Goal: Navigation & Orientation: Find specific page/section

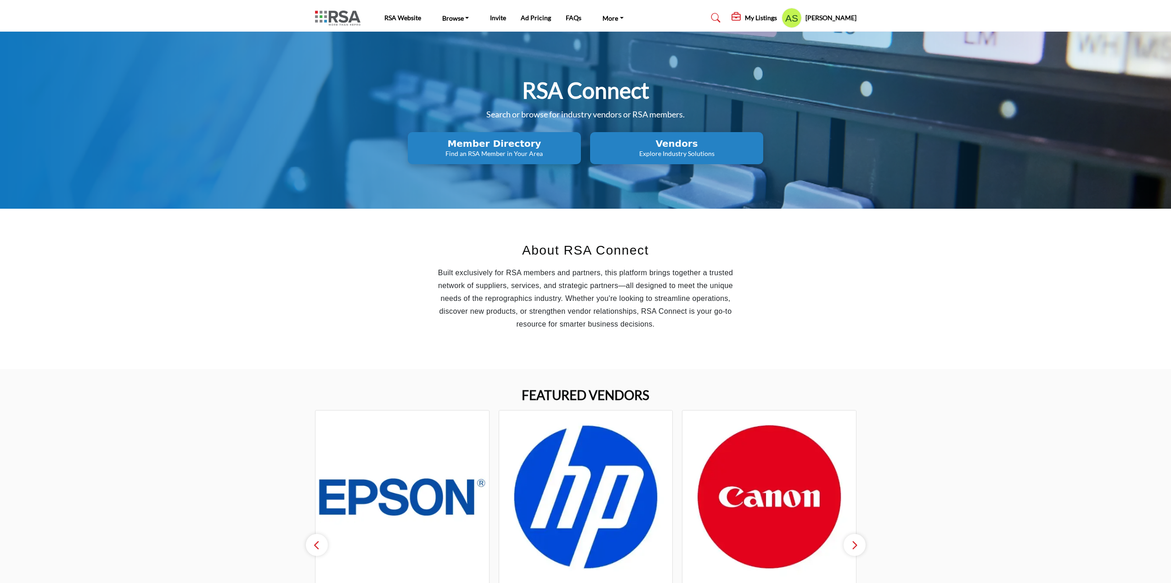
scroll to position [597, 0]
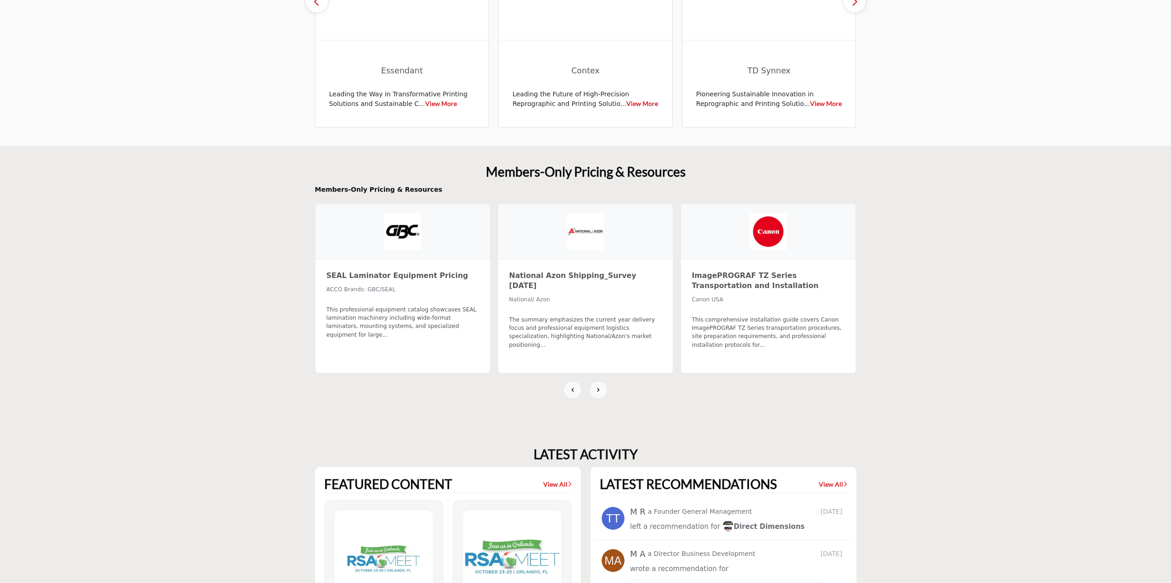
scroll to position [452, 0]
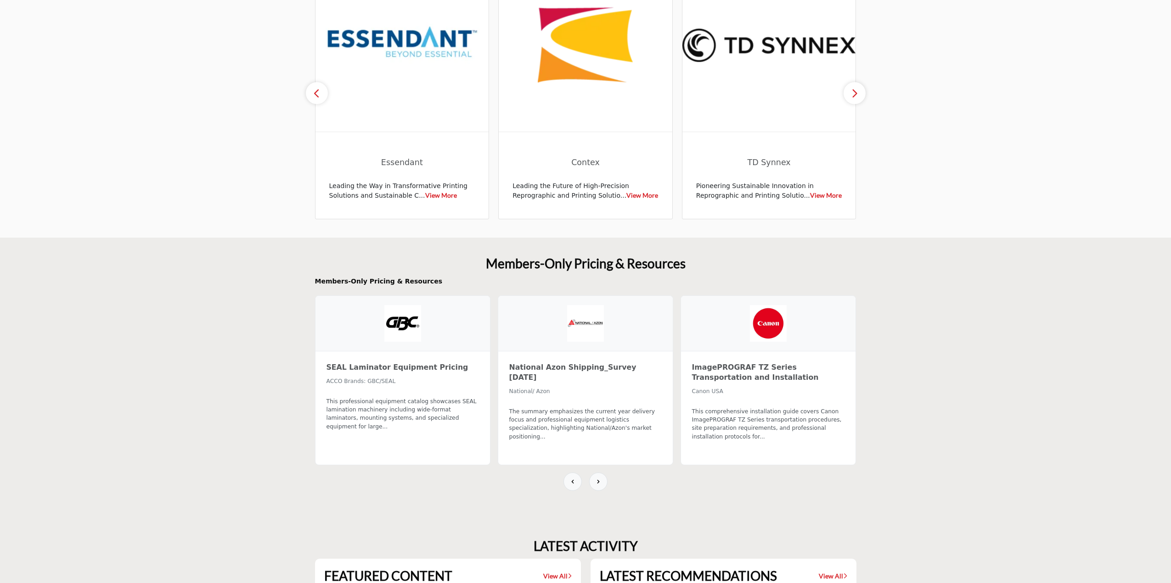
click at [401, 281] on h2 "Members-Only Pricing & Resources" at bounding box center [585, 282] width 541 height 10
drag, startPoint x: 374, startPoint y: 281, endPoint x: 336, endPoint y: 279, distance: 38.1
click at [336, 279] on h2 "Members-Only Pricing & Resources" at bounding box center [585, 282] width 541 height 10
click at [297, 224] on section "FEATURED VENDORS Essendant View More Contex" at bounding box center [585, 77] width 1171 height 320
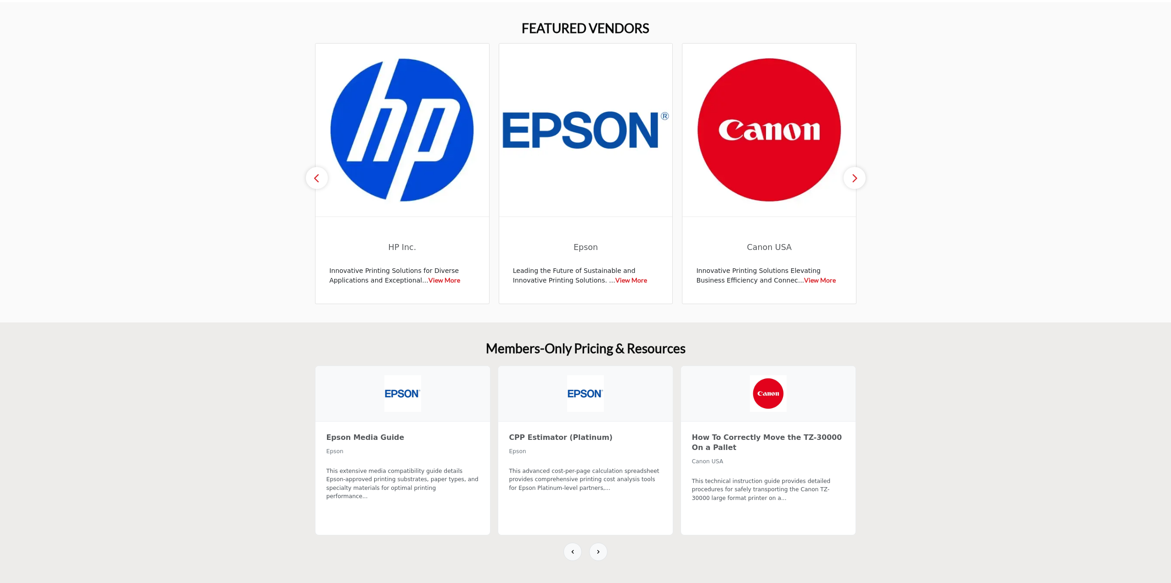
scroll to position [459, 0]
